Goal: Information Seeking & Learning: Learn about a topic

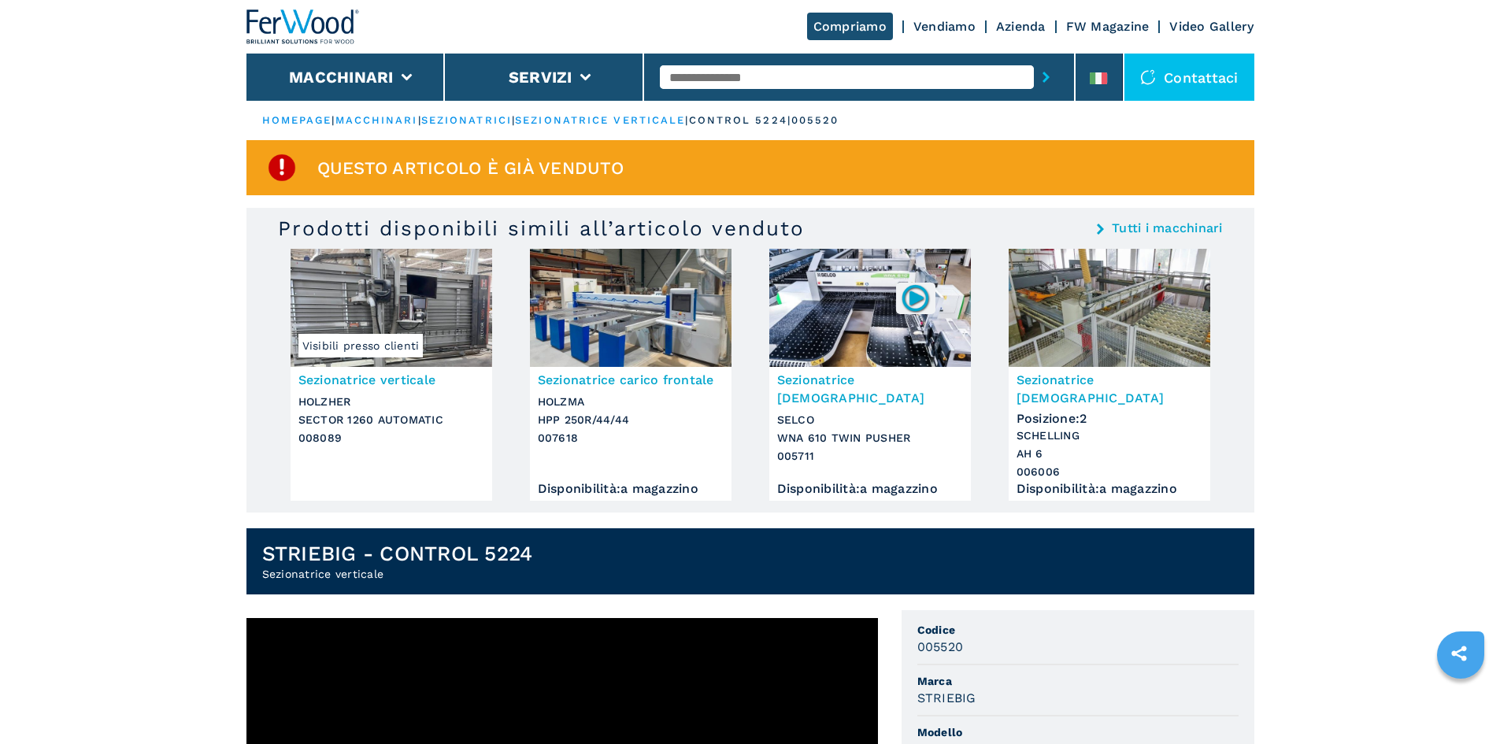
click at [605, 121] on link "sezionatrice verticale" at bounding box center [600, 120] width 170 height 12
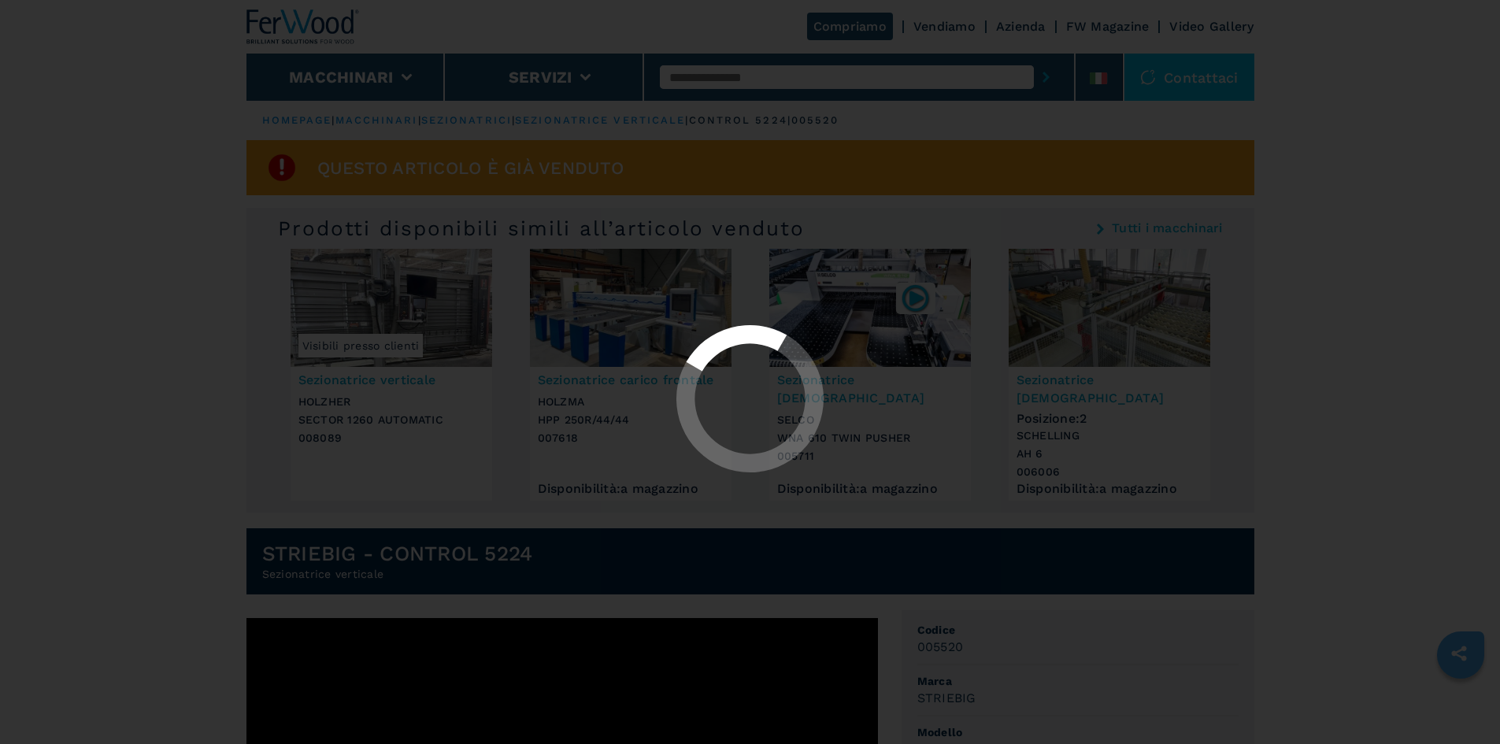
select select "**********"
